Goal: Information Seeking & Learning: Get advice/opinions

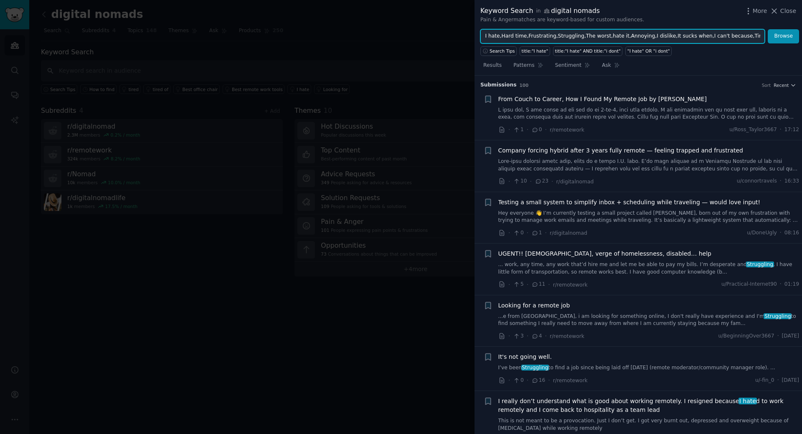
click at [698, 38] on input "I hate,Hard time,Frustrating,Struggling,The worst,hate it,Annoying,I dislike,It…" at bounding box center [622, 36] width 284 height 14
type input "I want"
click at [768, 29] on button "Browse" at bounding box center [783, 36] width 31 height 14
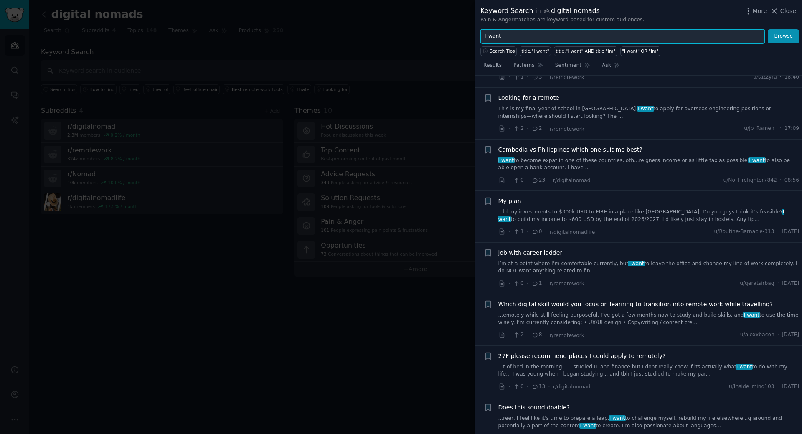
scroll to position [53, 0]
click at [561, 152] on span "Cambodia vs Philippines which one suit me best?" at bounding box center [570, 149] width 144 height 9
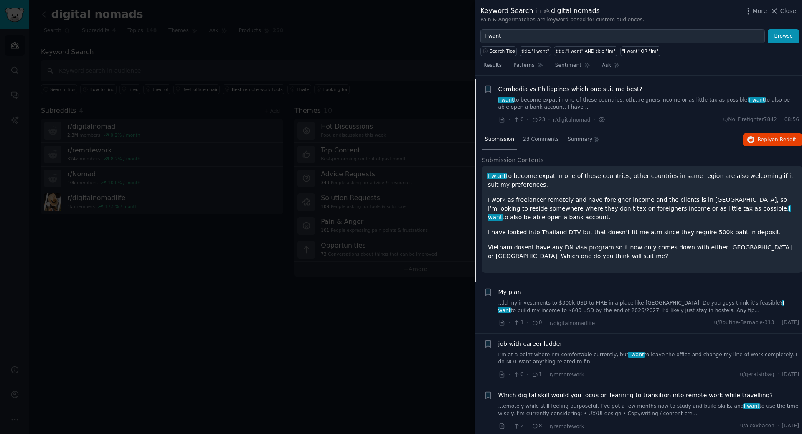
scroll to position [117, 0]
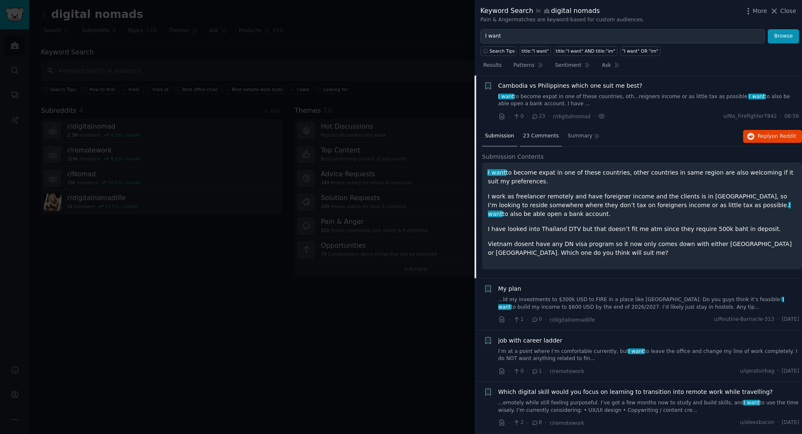
click at [543, 134] on span "23 Comments" at bounding box center [541, 136] width 36 height 8
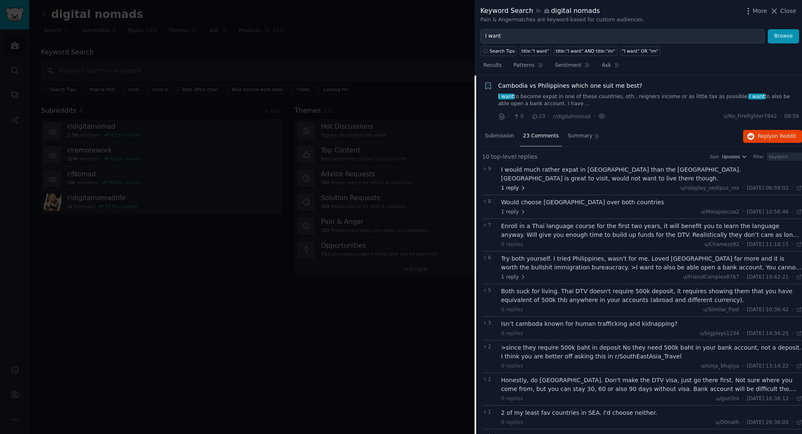
click at [522, 188] on icon at bounding box center [523, 188] width 6 height 6
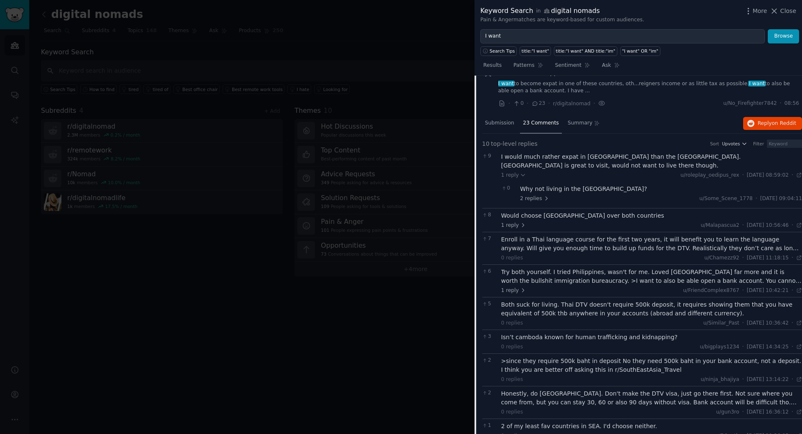
scroll to position [130, 0]
click at [536, 195] on span "2 replies" at bounding box center [534, 199] width 29 height 8
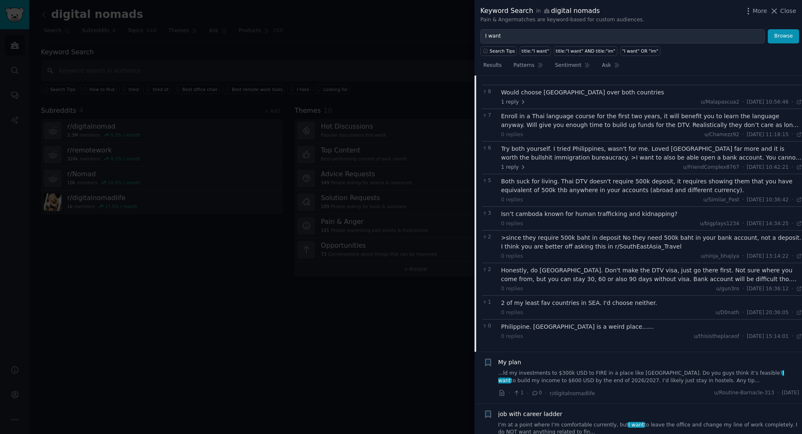
scroll to position [320, 0]
click at [522, 165] on icon at bounding box center [523, 167] width 6 height 6
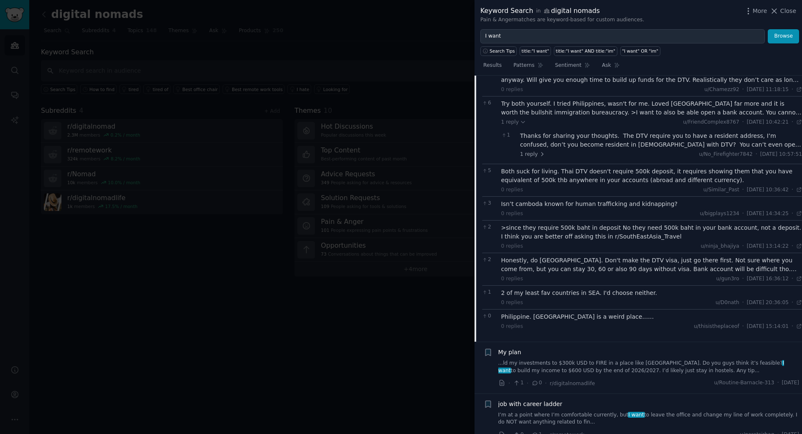
scroll to position [365, 0]
drag, startPoint x: 574, startPoint y: 228, endPoint x: 581, endPoint y: 228, distance: 6.3
click at [581, 228] on div ">since they require 500k baht in deposit No they need 500k baht in your bank ac…" at bounding box center [651, 232] width 301 height 18
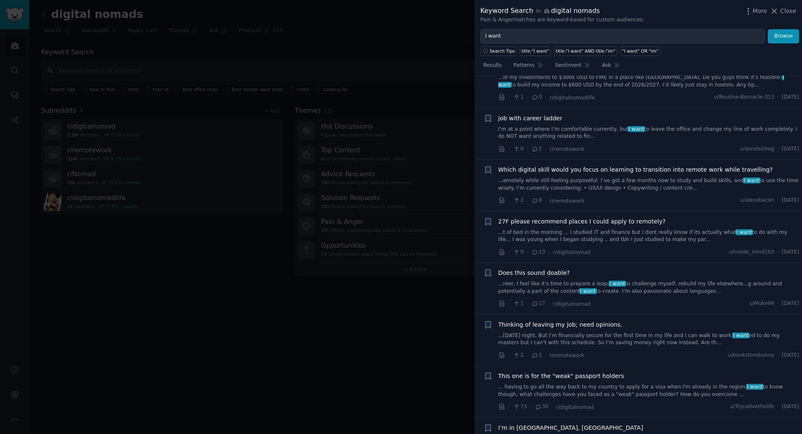
scroll to position [651, 0]
click at [551, 131] on link "I’m at a point where I’m comfortable currently, but I want to leave the office …" at bounding box center [648, 133] width 301 height 15
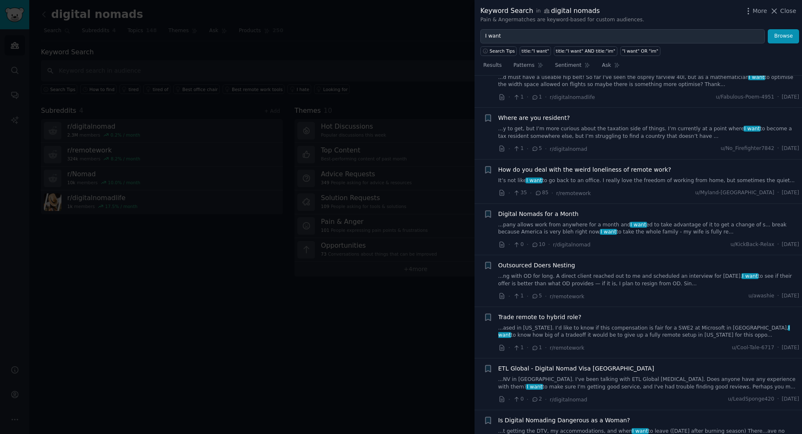
scroll to position [1190, 0]
click at [582, 221] on link "...pany allows work from anywhere for a month and I want ed to take advantage o…" at bounding box center [648, 228] width 301 height 15
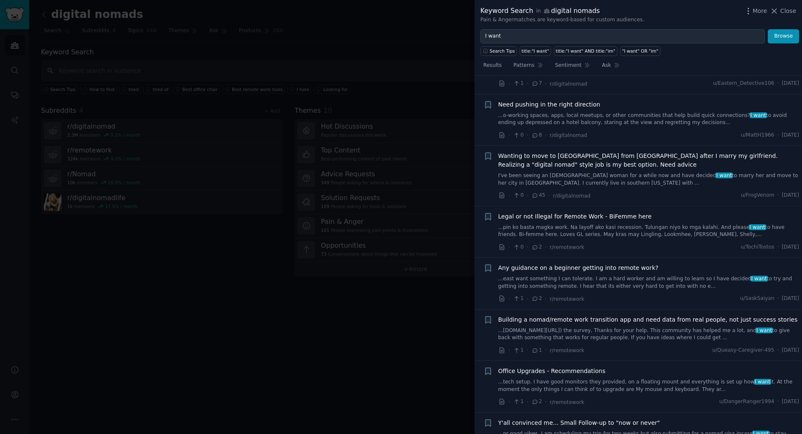
scroll to position [4760, 0]
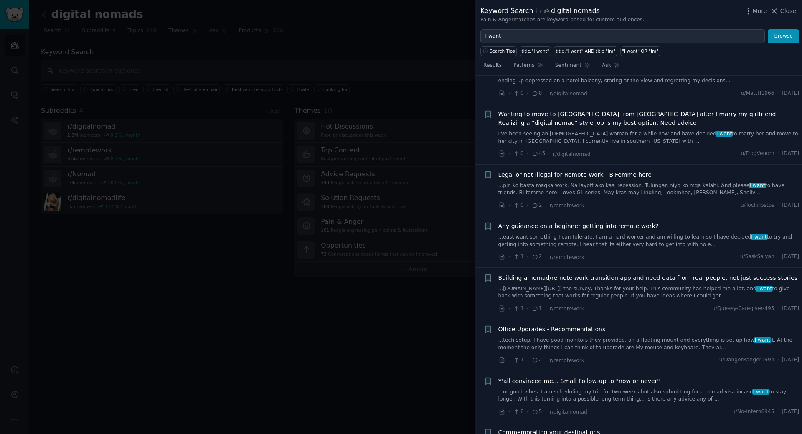
click at [604, 274] on div "Building a nomad/remote work transition app and need data from real people, not…" at bounding box center [648, 287] width 301 height 26
click at [590, 274] on span "Building a nomad/remote work transition app and need data from real people, not…" at bounding box center [648, 278] width 300 height 9
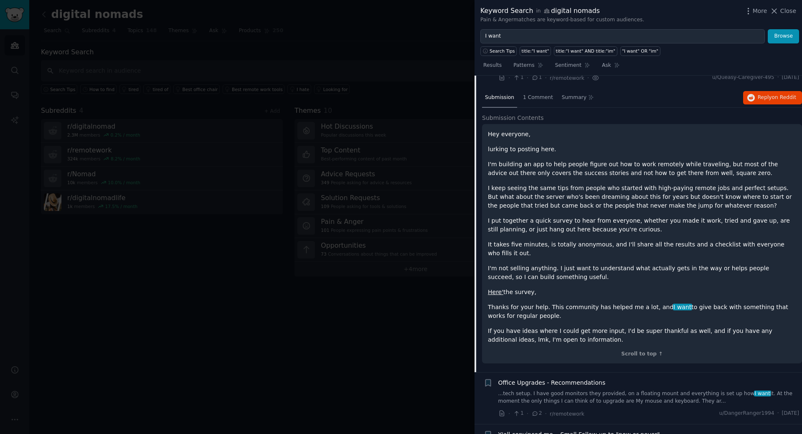
scroll to position [4699, 0]
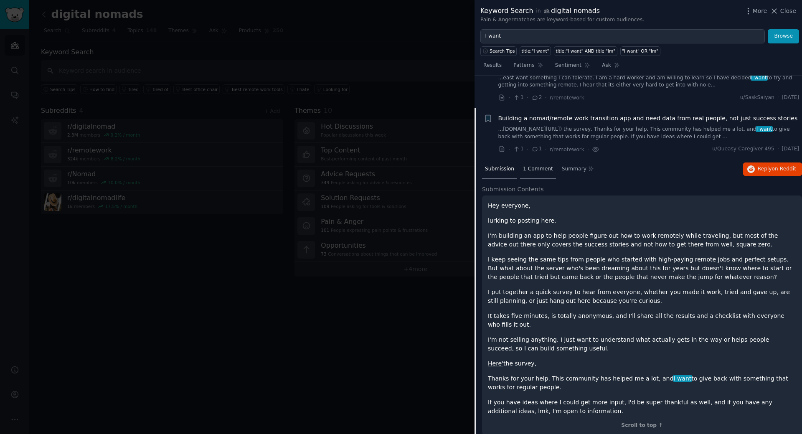
click at [543, 160] on div "1 Comment" at bounding box center [538, 170] width 36 height 20
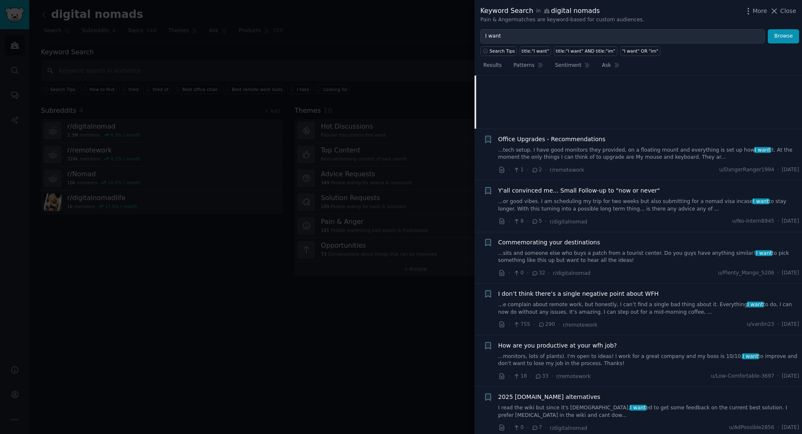
scroll to position [4891, 0]
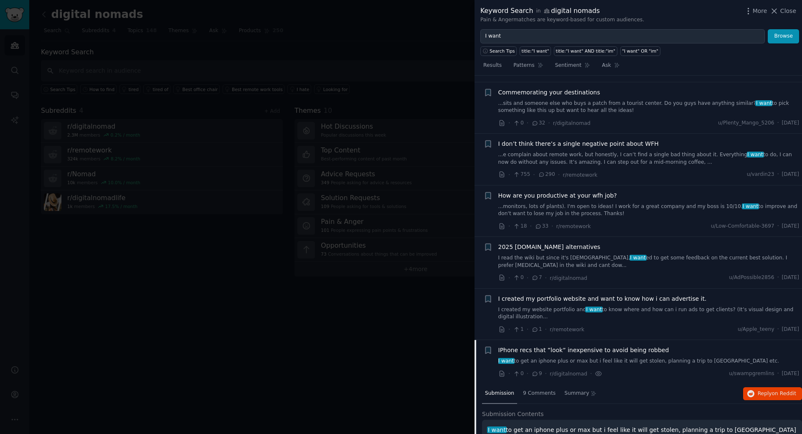
scroll to position [4891, 0]
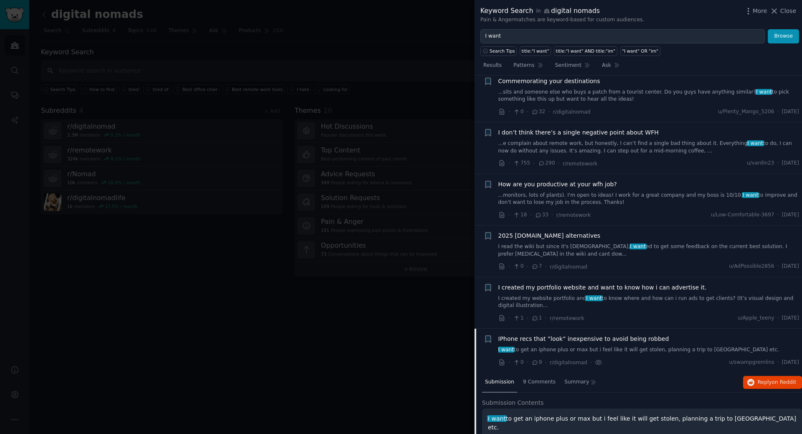
click at [343, 311] on div at bounding box center [401, 217] width 802 height 434
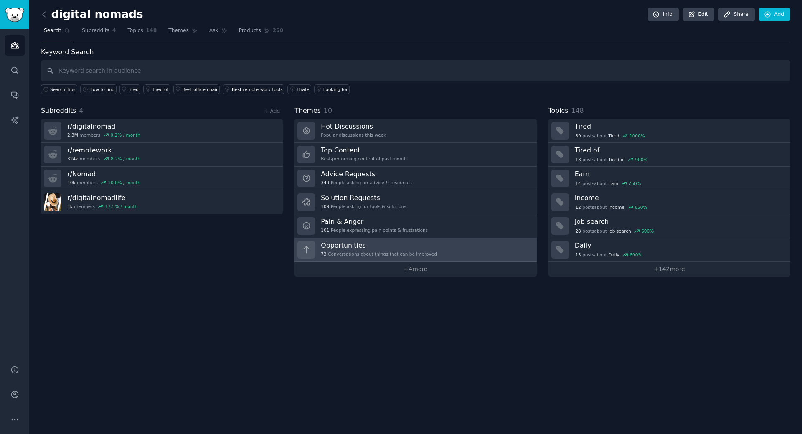
click at [355, 248] on h3 "Opportunities" at bounding box center [379, 245] width 116 height 9
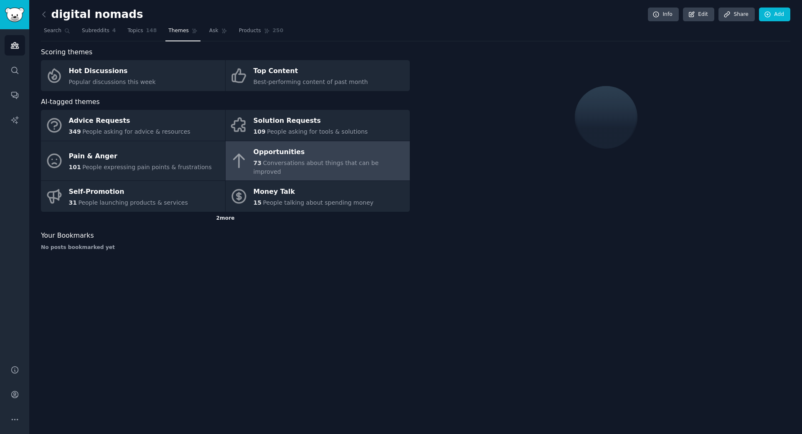
click at [224, 212] on div "2 more" at bounding box center [225, 218] width 369 height 13
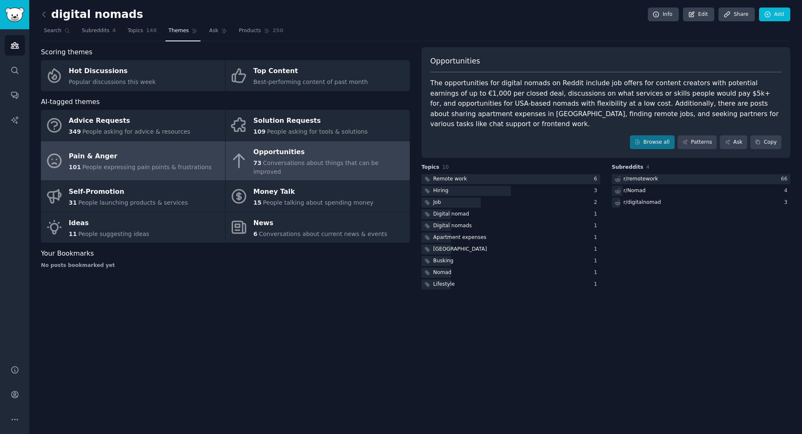
click at [168, 155] on div "Pain & Anger" at bounding box center [140, 156] width 143 height 13
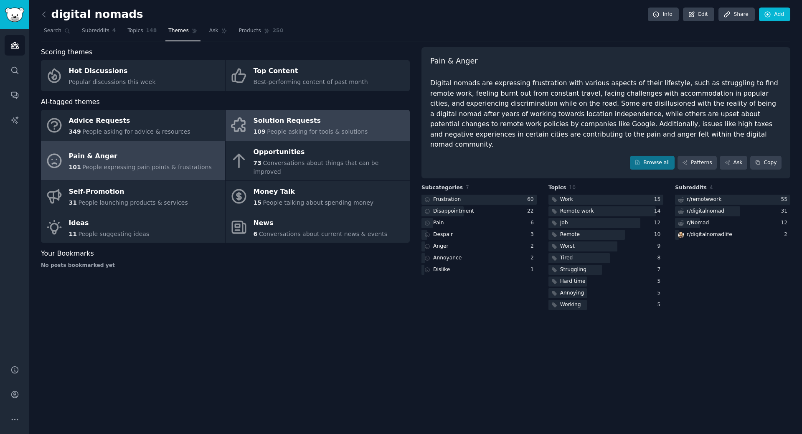
click at [294, 135] on span "People asking for tools & solutions" at bounding box center [317, 131] width 101 height 7
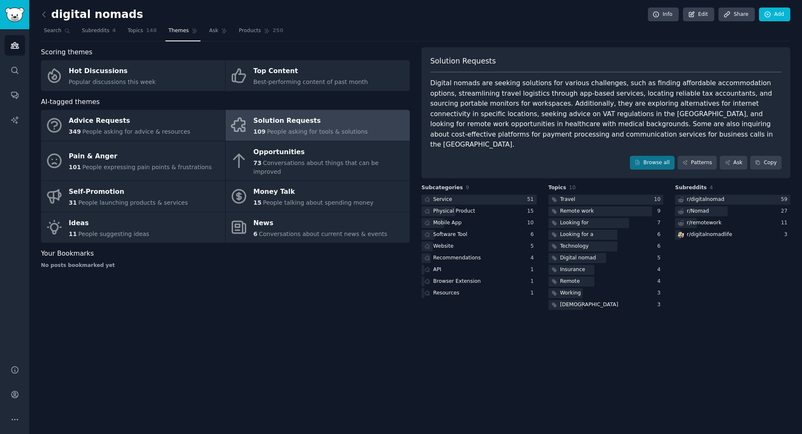
click at [645, 143] on div "Solution Requests Digital nomads are seeking solutions for various challenges, …" at bounding box center [605, 113] width 369 height 132
click at [640, 160] on icon at bounding box center [638, 163] width 6 height 6
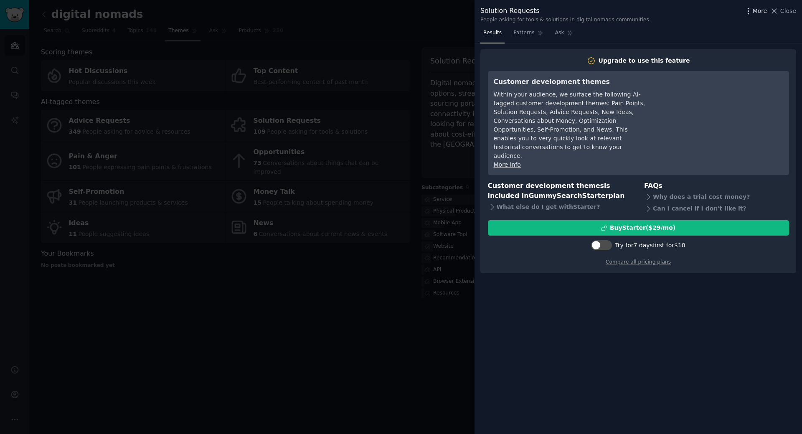
click at [757, 11] on span "More" at bounding box center [760, 11] width 15 height 9
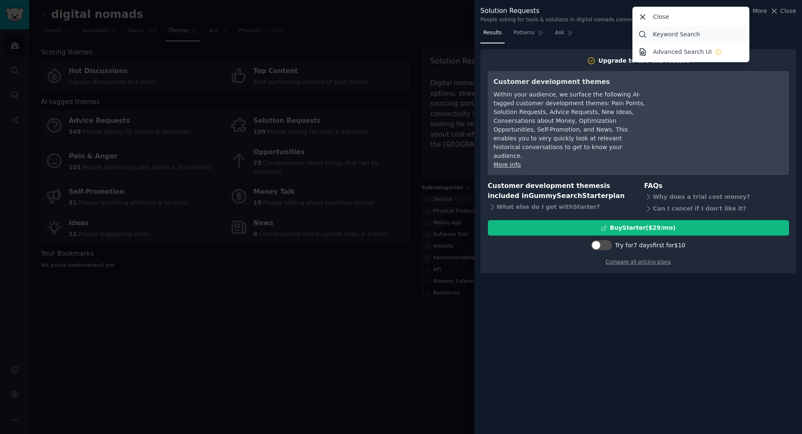
click at [707, 33] on link "Keyword Search" at bounding box center [691, 34] width 114 height 18
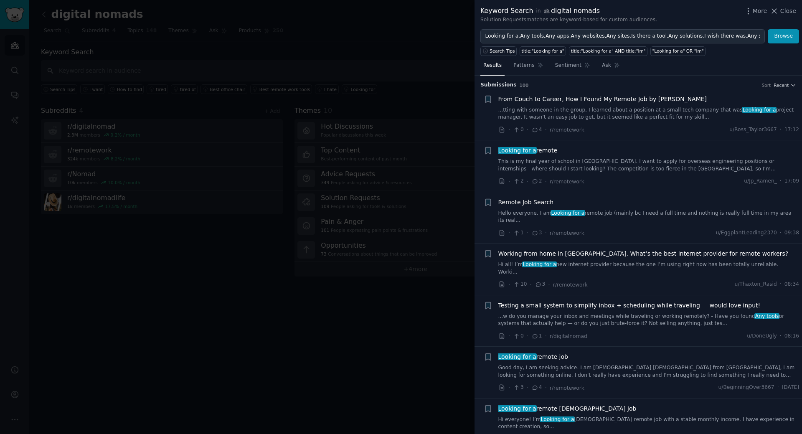
click at [769, 88] on div "Sort" at bounding box center [766, 85] width 9 height 6
click at [776, 83] on span "Recent" at bounding box center [781, 85] width 15 height 6
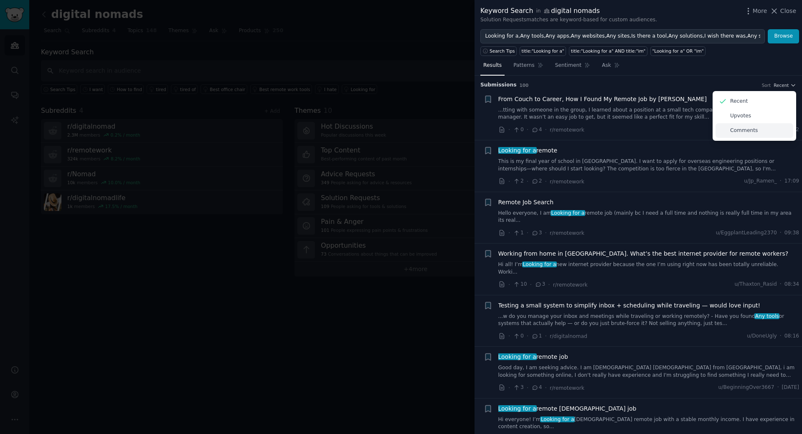
click at [731, 135] on div "Comments" at bounding box center [755, 130] width 78 height 15
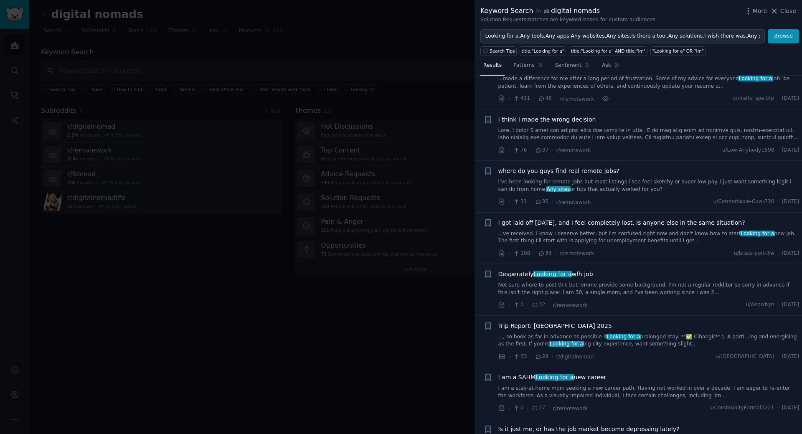
scroll to position [396, 0]
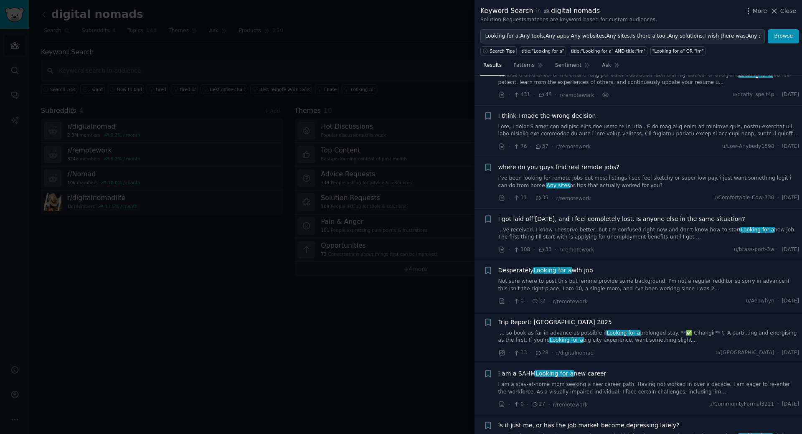
click at [607, 179] on link "i’ve been looking for remote jobs but most listings i see feel sketchy or super…" at bounding box center [648, 182] width 301 height 15
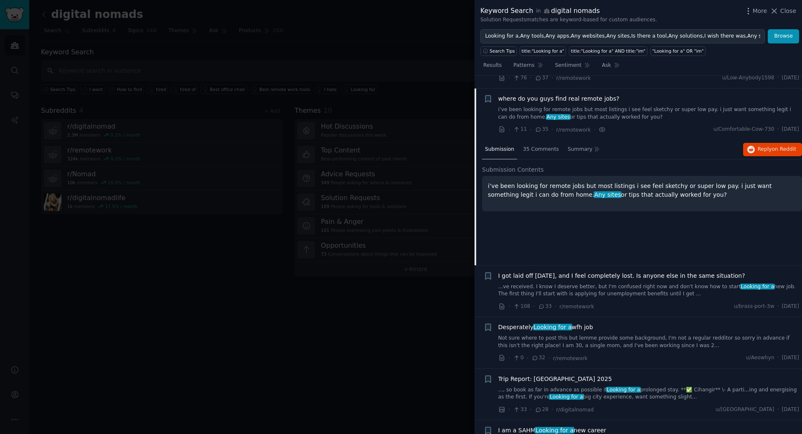
scroll to position [470, 0]
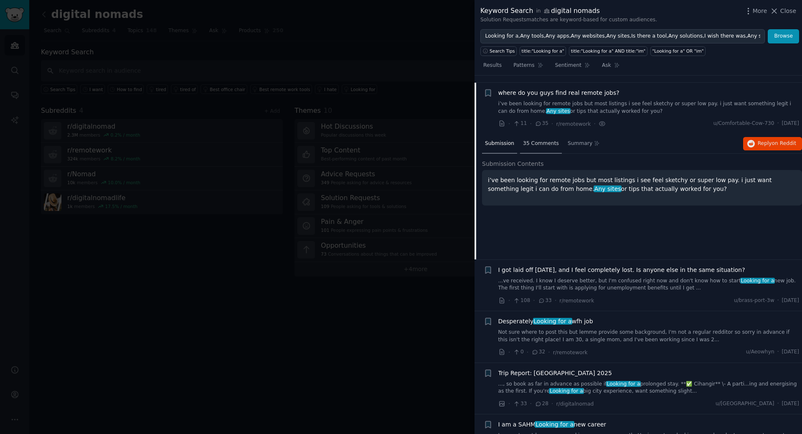
click at [539, 140] on span "35 Comments" at bounding box center [541, 144] width 36 height 8
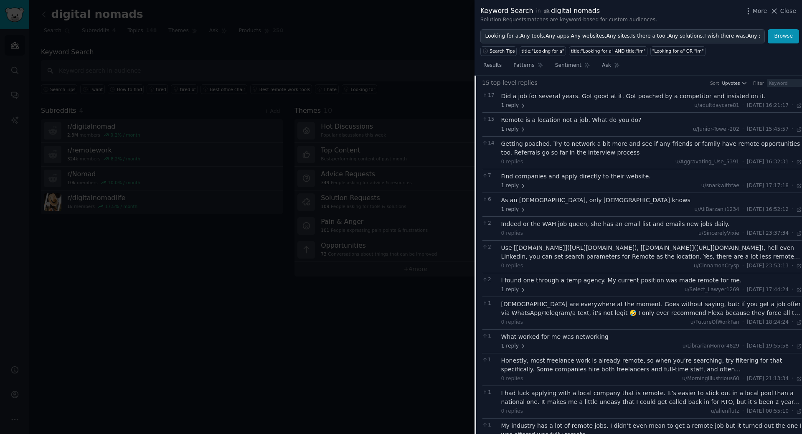
scroll to position [551, 0]
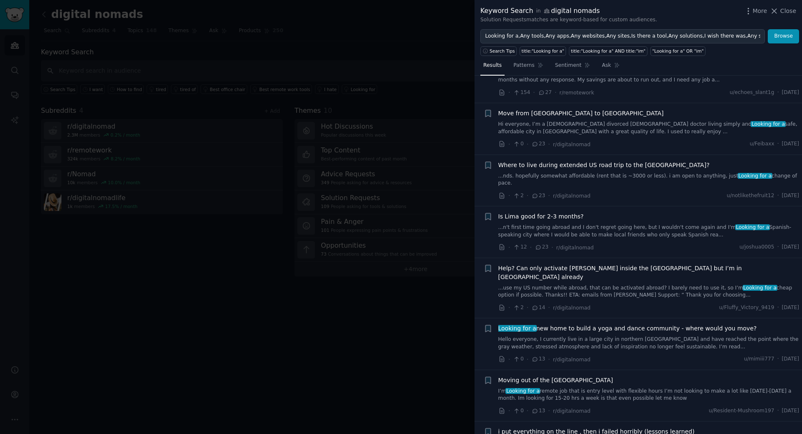
scroll to position [759, 0]
click at [581, 193] on span "r/digitalnomad" at bounding box center [572, 196] width 38 height 6
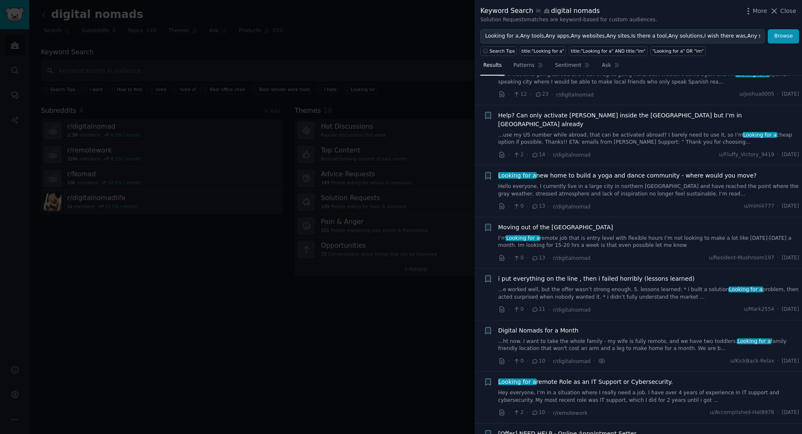
scroll to position [913, 0]
click at [355, 313] on div at bounding box center [401, 217] width 802 height 434
